Goal: Task Accomplishment & Management: Manage account settings

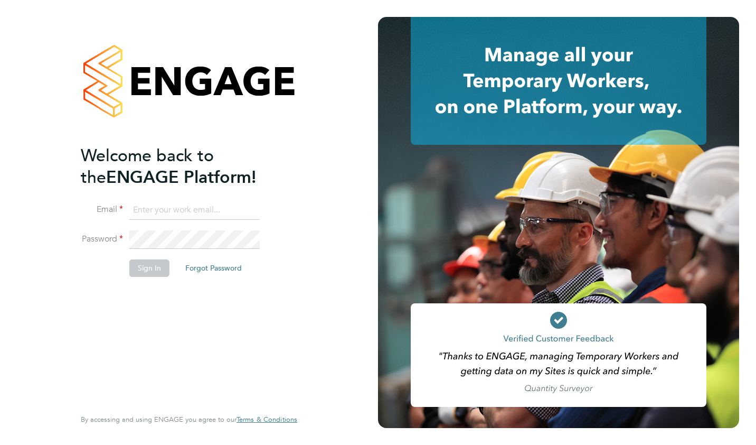
type input "[PERSON_NAME][EMAIL_ADDRESS][PERSON_NAME][DOMAIN_NAME]"
click at [151, 266] on button "Sign In" at bounding box center [149, 267] width 40 height 17
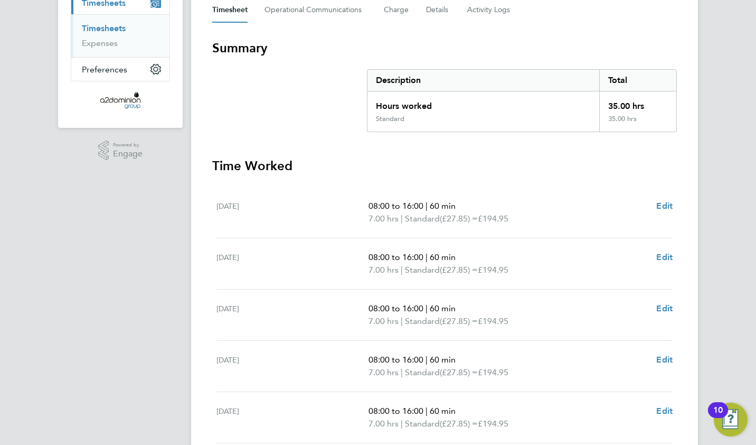
scroll to position [317, 0]
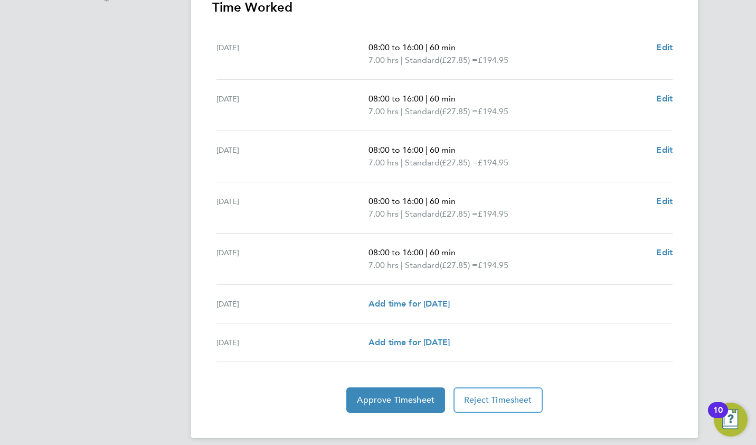
click at [289, 409] on div "Approve Timesheet Reject Timesheet" at bounding box center [444, 399] width 465 height 25
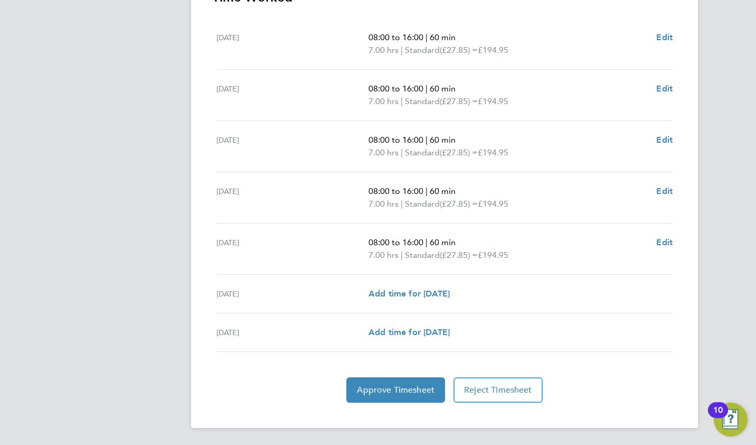
scroll to position [116, 0]
